Goal: Navigation & Orientation: Find specific page/section

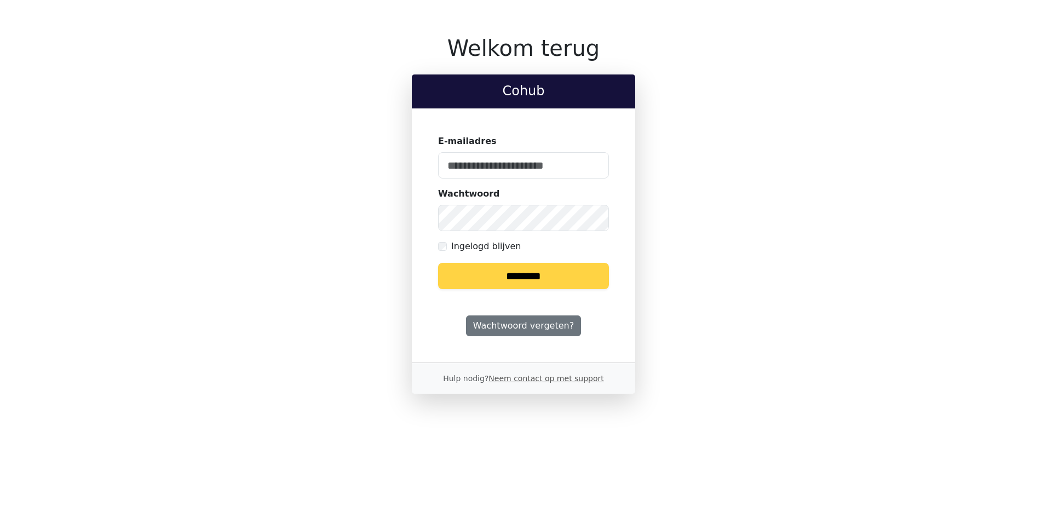
type input "**********"
click at [478, 246] on label "Ingelogd blijven" at bounding box center [486, 246] width 70 height 13
click at [487, 277] on input "********" at bounding box center [523, 276] width 171 height 26
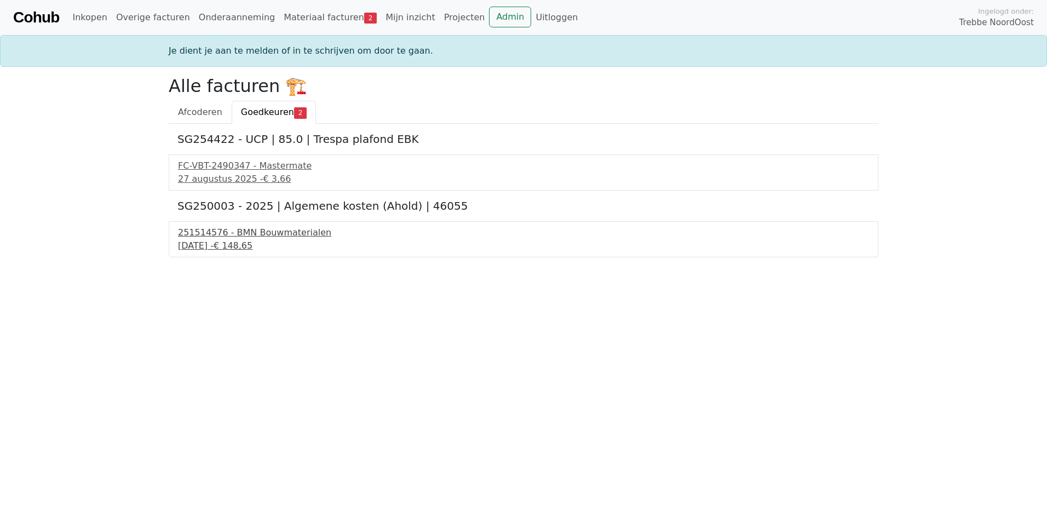
click at [249, 236] on div "251514576 - BMN Bouwmaterialen" at bounding box center [523, 232] width 691 height 13
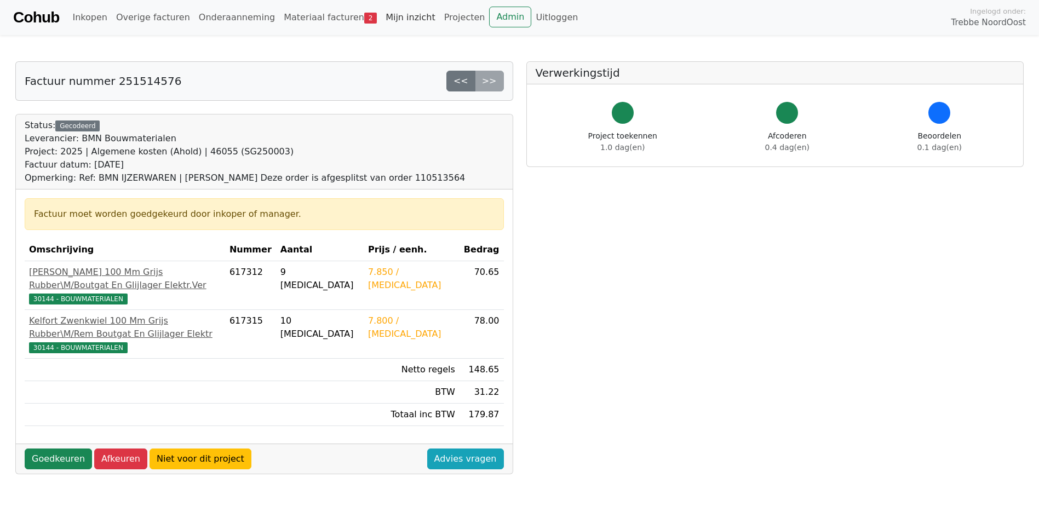
click at [381, 16] on link "Mijn inzicht" at bounding box center [410, 18] width 59 height 22
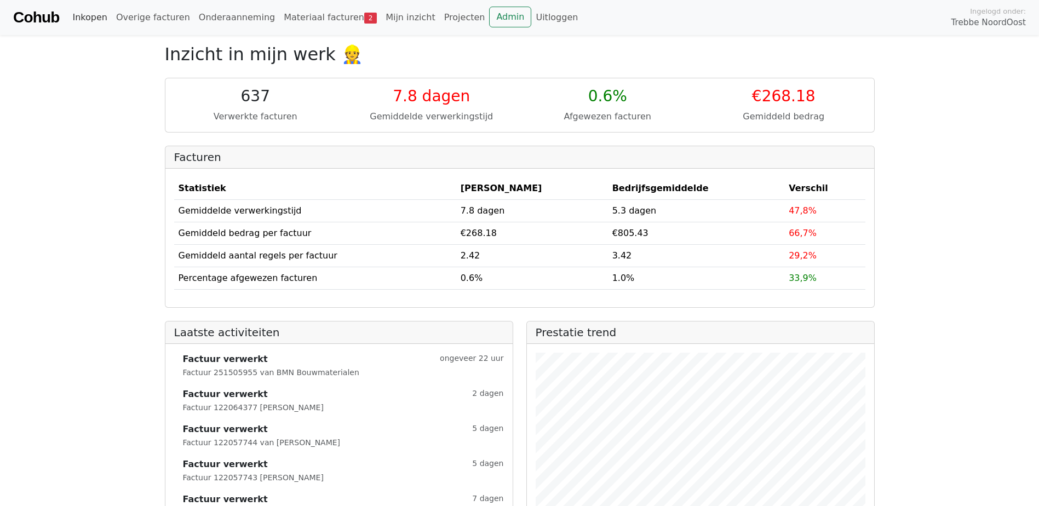
click at [85, 16] on link "Inkopen" at bounding box center [89, 18] width 43 height 22
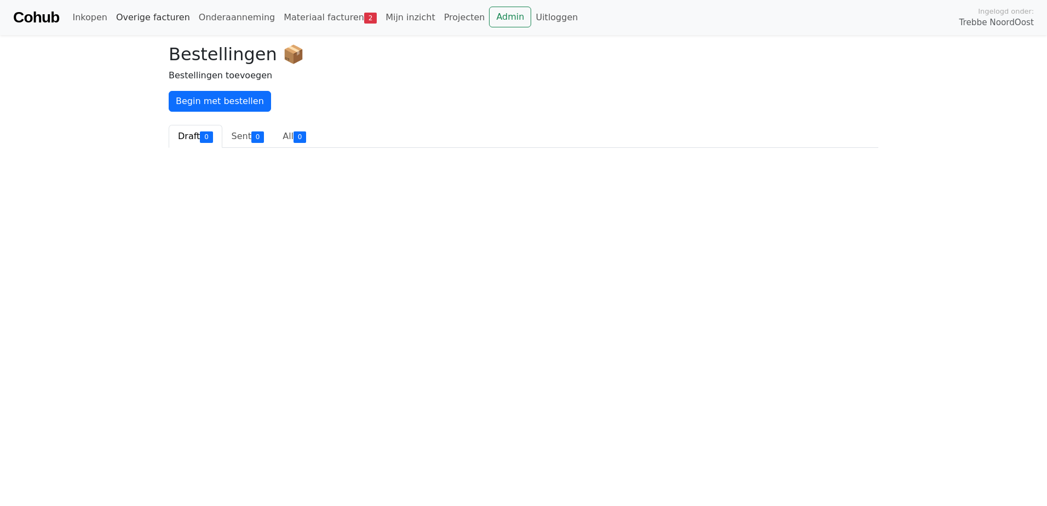
click at [155, 19] on link "Overige facturen" at bounding box center [153, 18] width 83 height 22
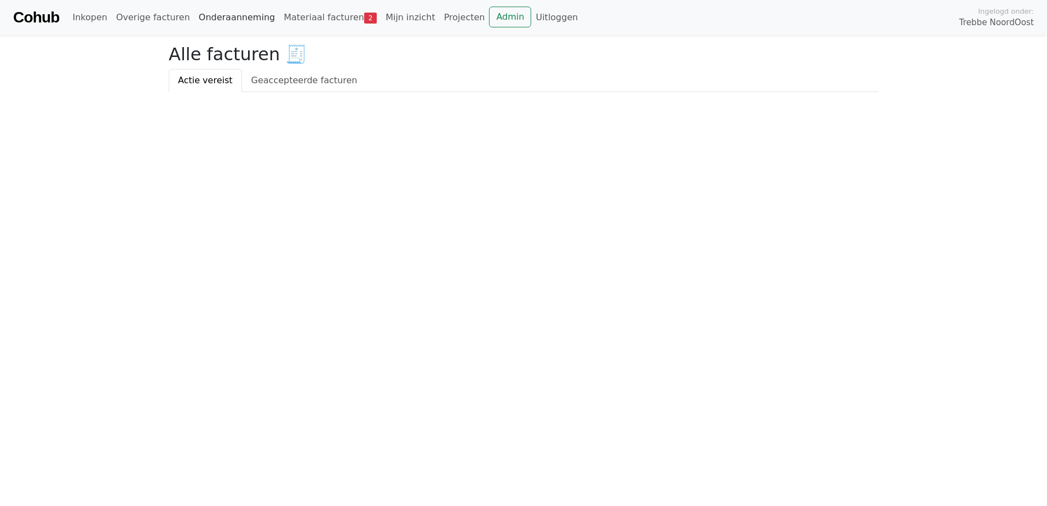
click at [211, 18] on link "Onderaanneming" at bounding box center [236, 18] width 85 height 22
click at [307, 19] on link "Materiaal facturen 2" at bounding box center [330, 18] width 102 height 22
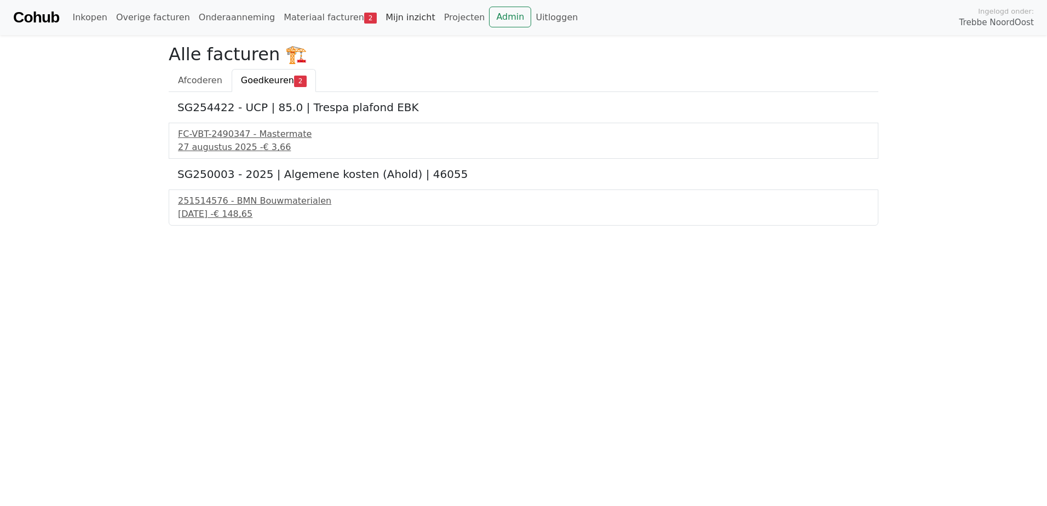
click at [383, 18] on link "Mijn inzicht" at bounding box center [410, 18] width 59 height 22
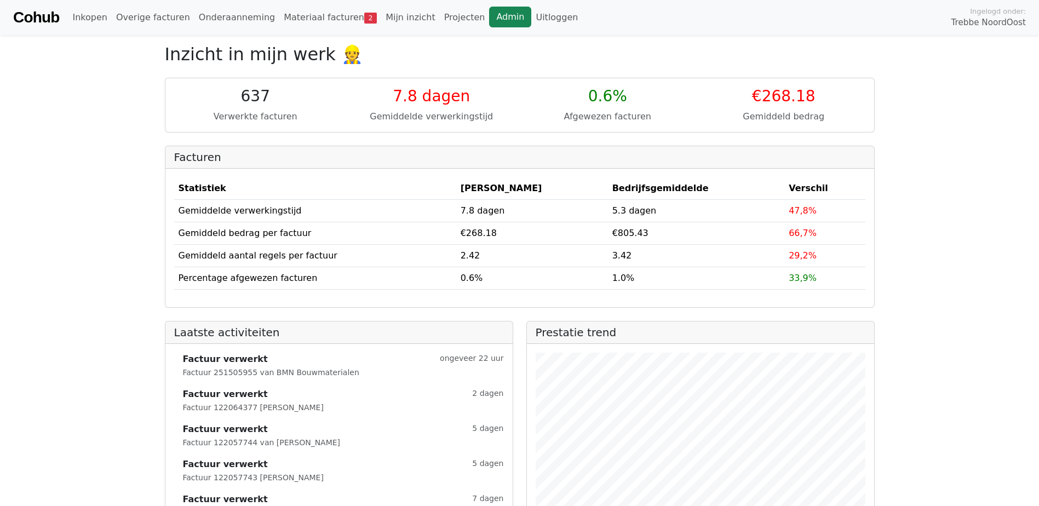
click at [489, 24] on link "Admin" at bounding box center [510, 17] width 42 height 21
